Goal: Task Accomplishment & Management: Manage account settings

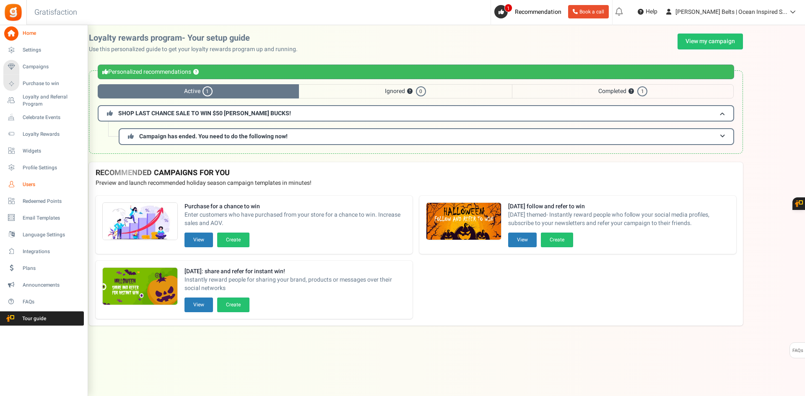
drag, startPoint x: 0, startPoint y: 0, endPoint x: 31, endPoint y: 181, distance: 183.7
click at [31, 181] on span "Users" at bounding box center [52, 184] width 59 height 7
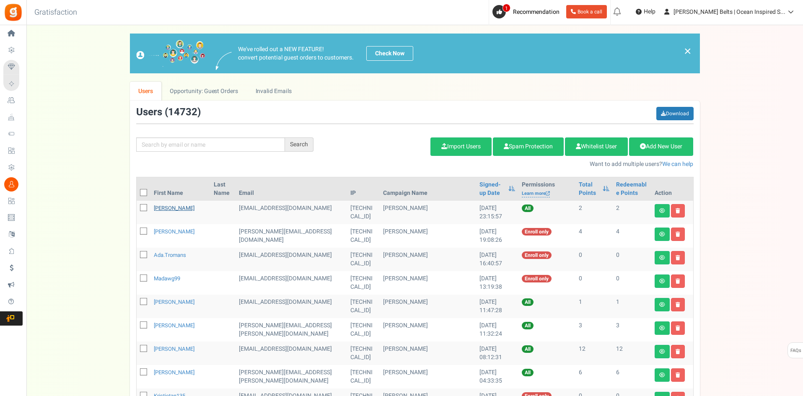
click at [181, 209] on link "Zoe Goughan" at bounding box center [174, 208] width 41 height 8
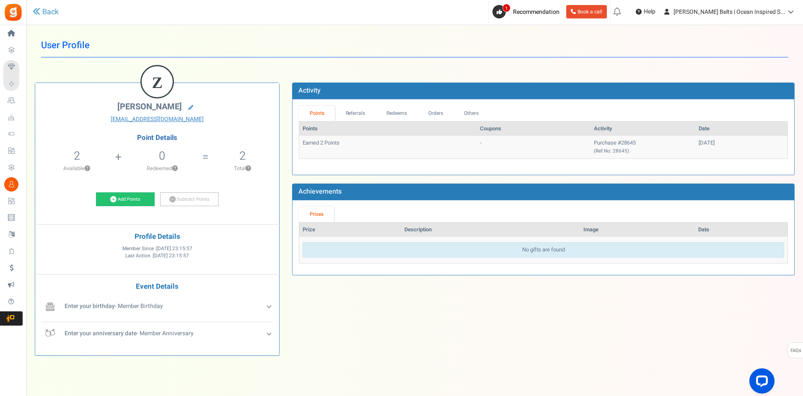
click at [760, 261] on td "No gifts are found" at bounding box center [543, 250] width 488 height 26
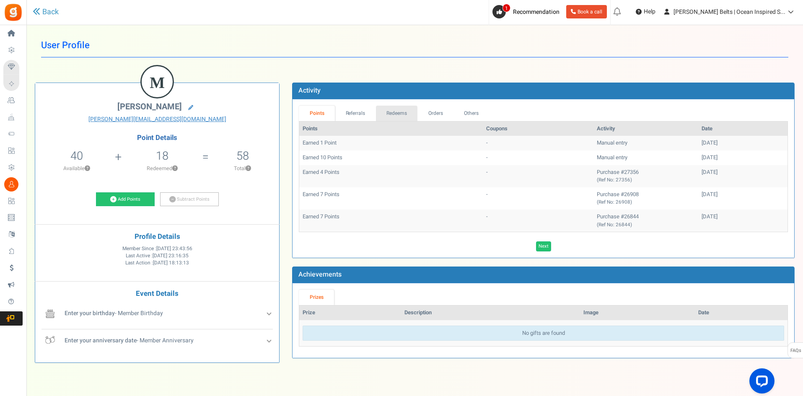
click at [401, 115] on link "Redeems" at bounding box center [397, 114] width 42 height 16
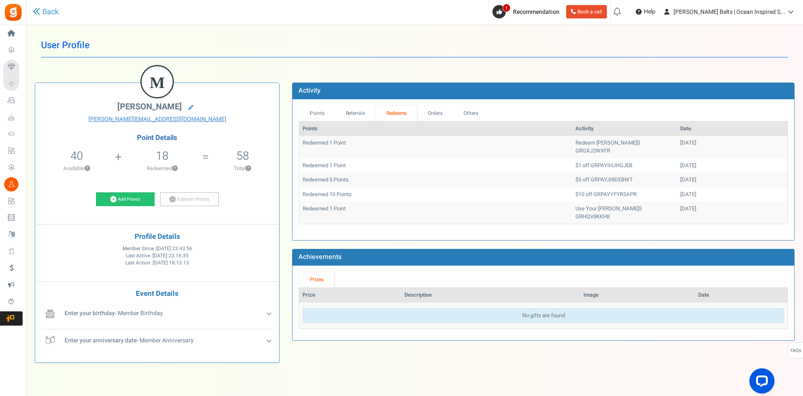
click at [514, 349] on div "M Mimi Tudor mimi@roobe.com Point Details 40 40 Redeemable 0 Exclusion ?" at bounding box center [414, 220] width 772 height 301
drag, startPoint x: 125, startPoint y: 104, endPoint x: 168, endPoint y: 105, distance: 42.4
click at [168, 105] on h2 "Mimi Tudor" at bounding box center [156, 108] width 231 height 12
click at [163, 106] on span "Mimi Tudor" at bounding box center [149, 107] width 65 height 12
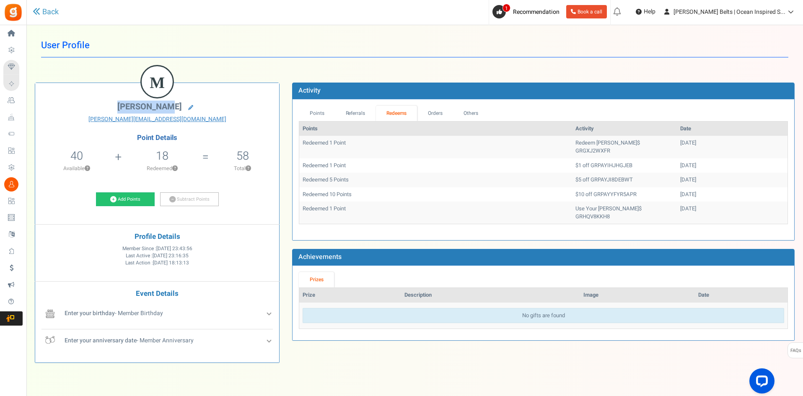
click at [163, 106] on span "Mimi Tudor" at bounding box center [149, 107] width 65 height 12
